Goal: Browse casually: Explore the website without a specific task or goal

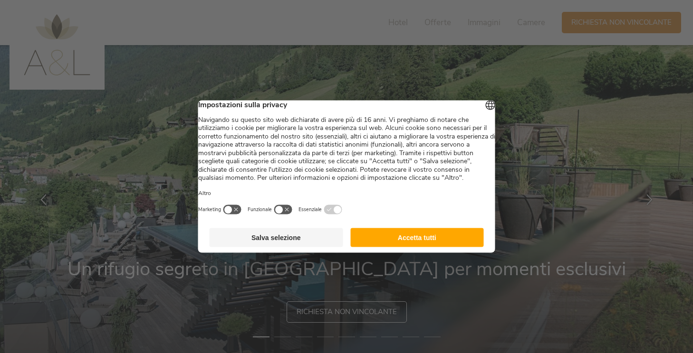
click at [458, 247] on button "Accetta tutti" at bounding box center [417, 238] width 134 height 19
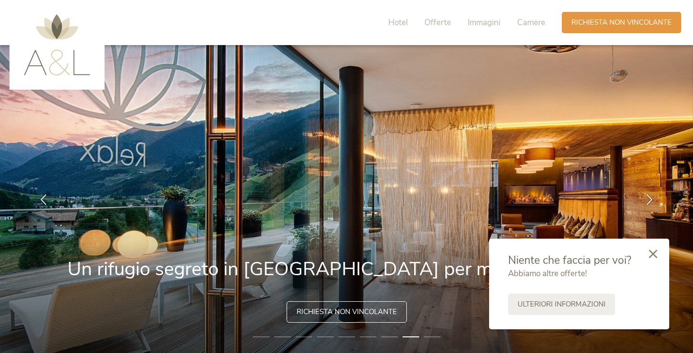
click at [653, 254] on icon at bounding box center [653, 254] width 9 height 9
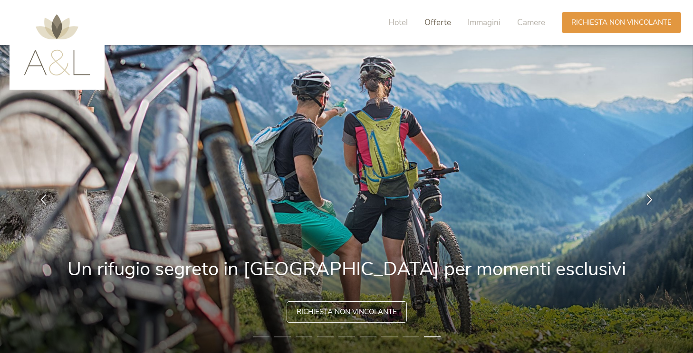
click at [442, 22] on span "Offerte" at bounding box center [437, 22] width 27 height 11
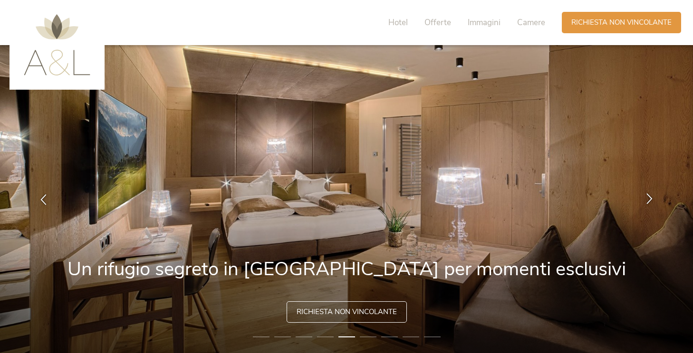
click at [650, 199] on icon at bounding box center [649, 198] width 11 height 11
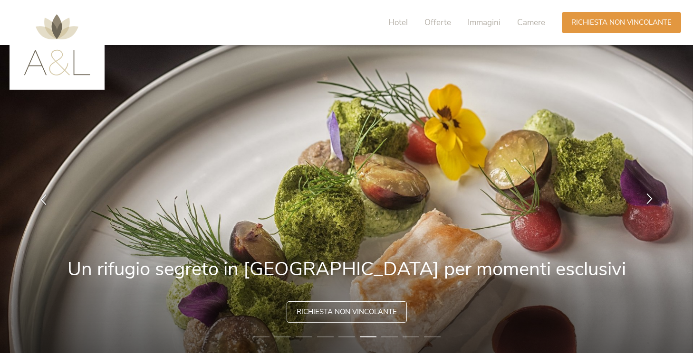
click at [650, 199] on icon at bounding box center [649, 198] width 11 height 11
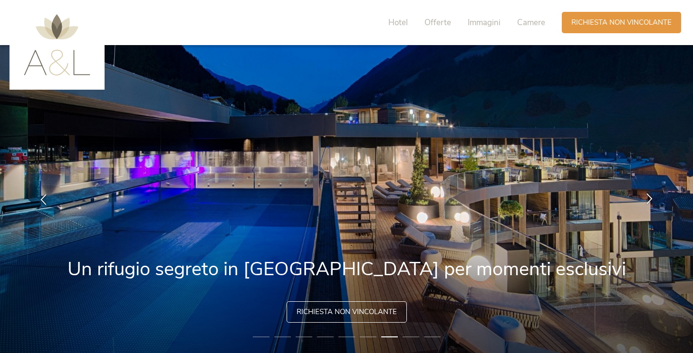
click at [650, 199] on icon at bounding box center [649, 198] width 11 height 11
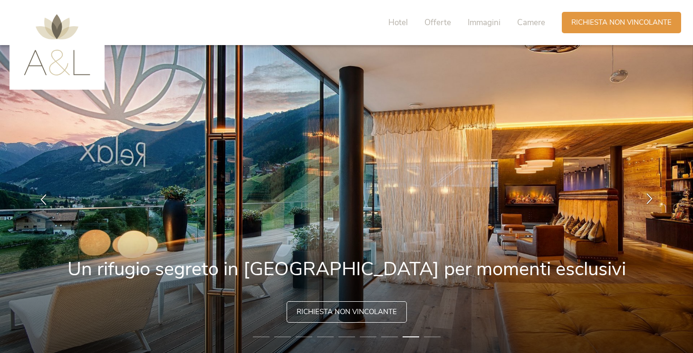
click at [650, 199] on icon at bounding box center [649, 198] width 11 height 11
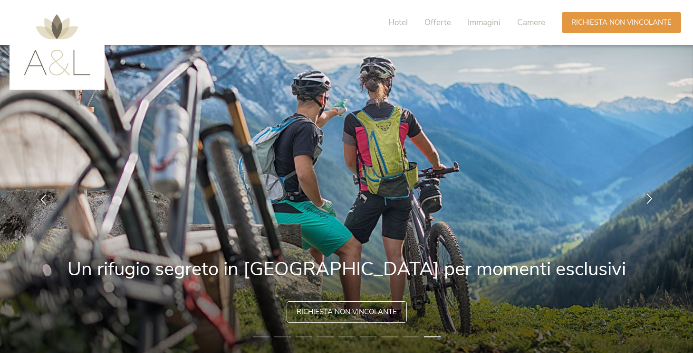
click at [650, 199] on icon at bounding box center [649, 198] width 11 height 11
